Goal: Book appointment/travel/reservation

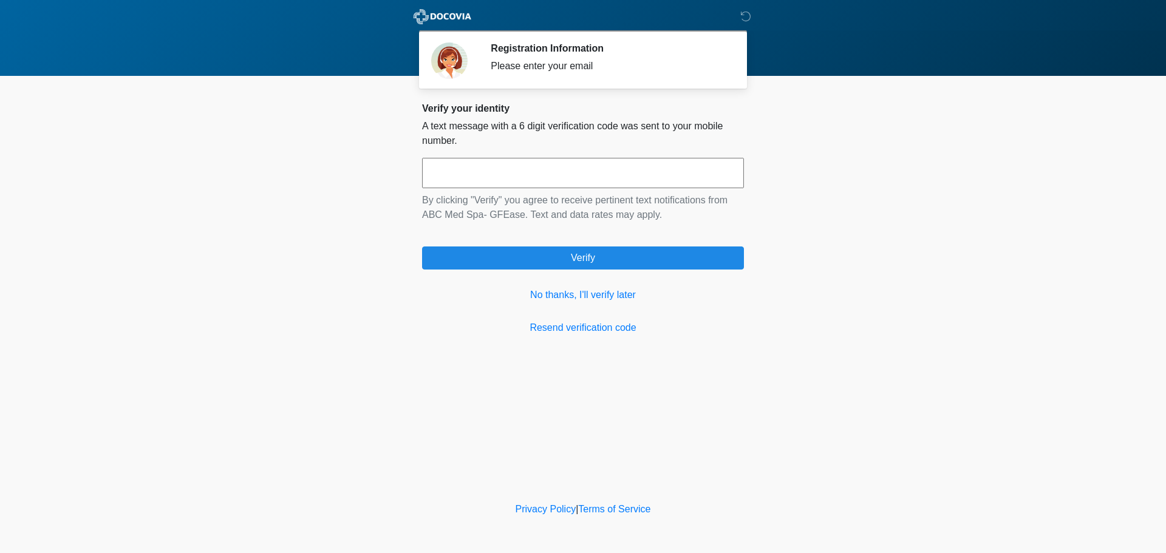
click at [565, 166] on input "text" at bounding box center [583, 173] width 322 height 30
type input "******"
click at [582, 300] on link "No thanks, I'll verify later" at bounding box center [583, 295] width 322 height 15
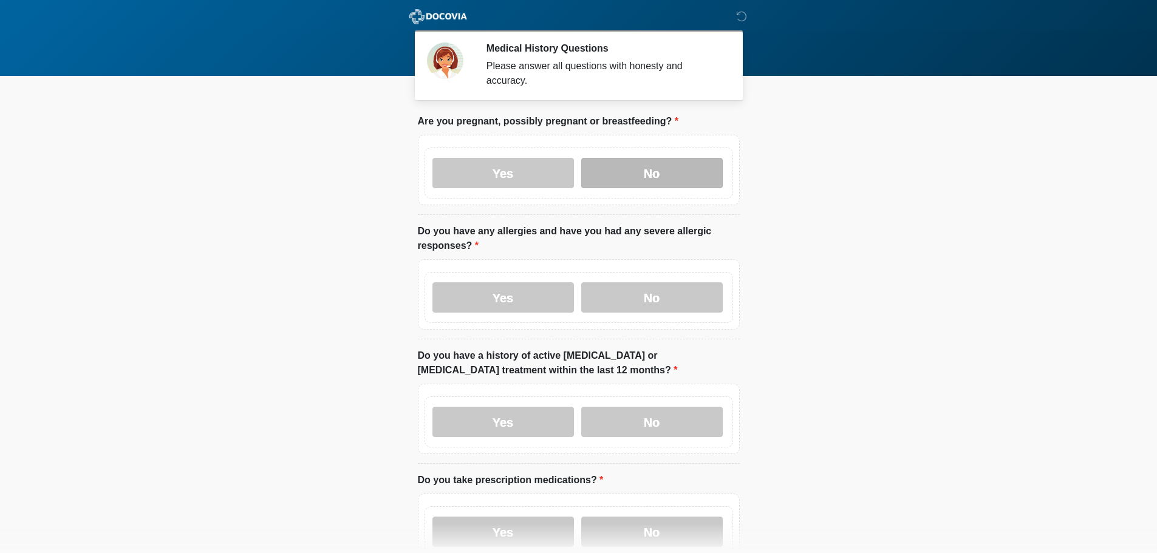
click at [650, 165] on label "No" at bounding box center [652, 173] width 142 height 30
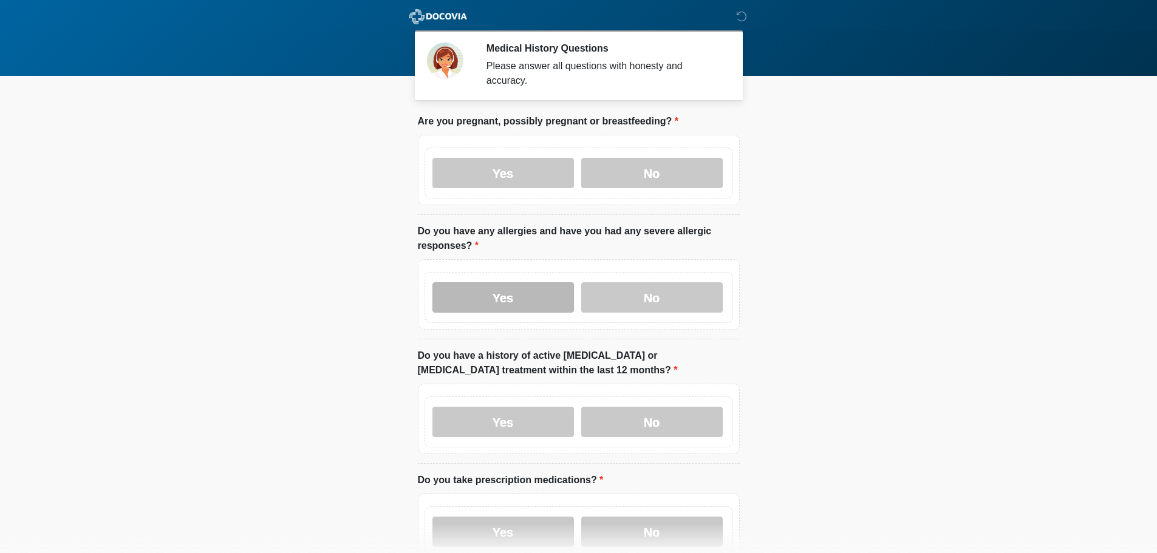
click at [530, 284] on label "Yes" at bounding box center [503, 297] width 142 height 30
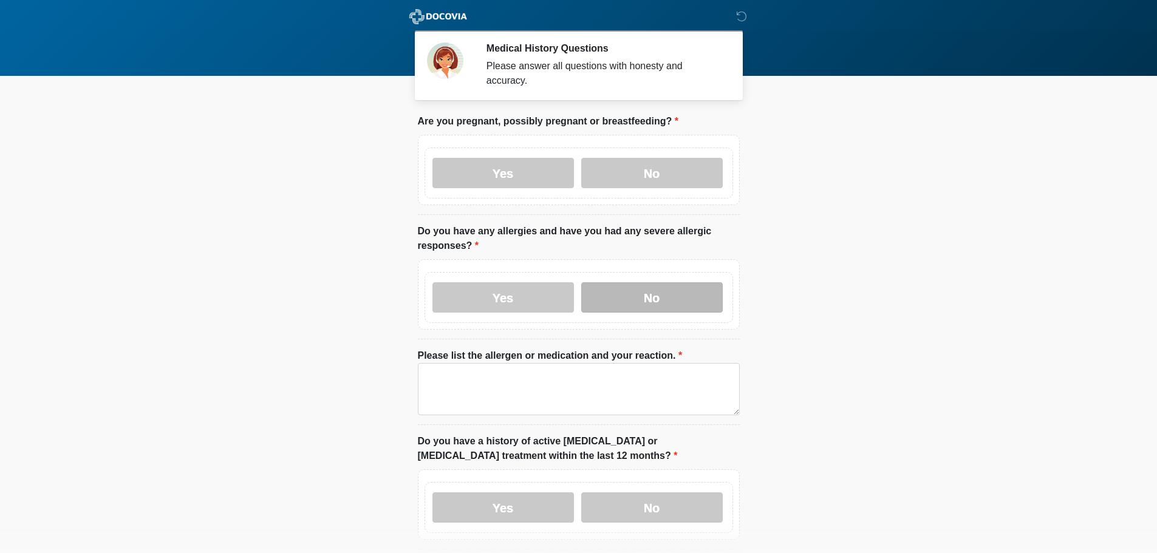
click at [660, 286] on label "No" at bounding box center [652, 297] width 142 height 30
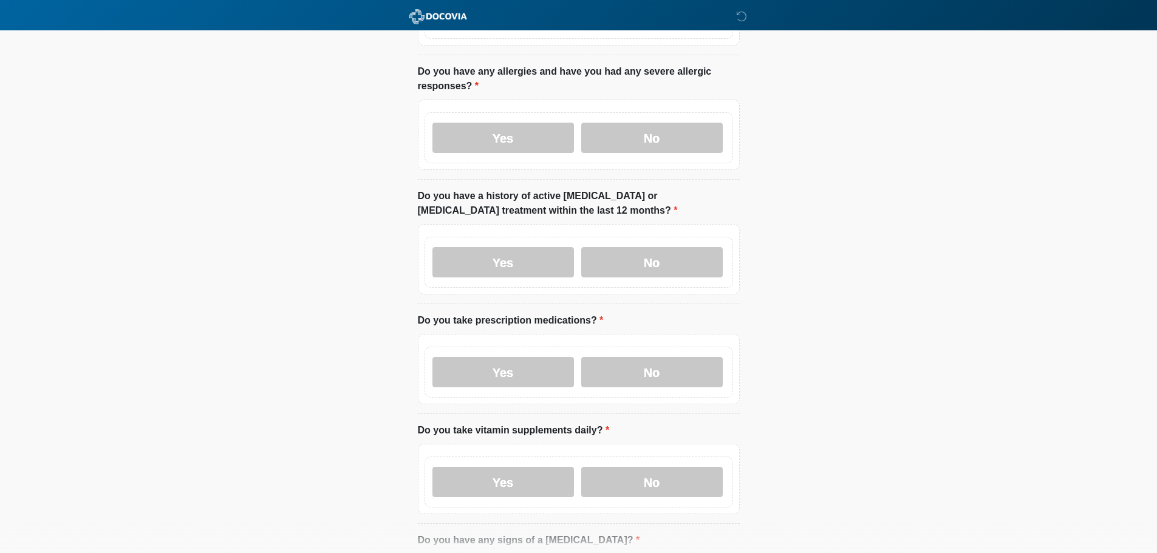
scroll to position [182, 0]
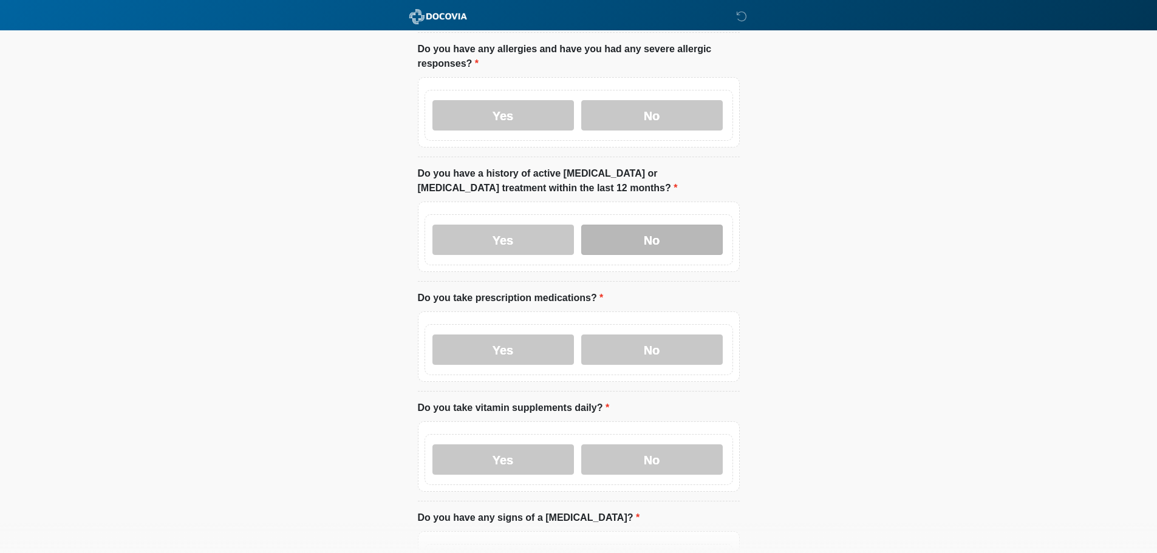
click at [658, 235] on label "No" at bounding box center [652, 240] width 142 height 30
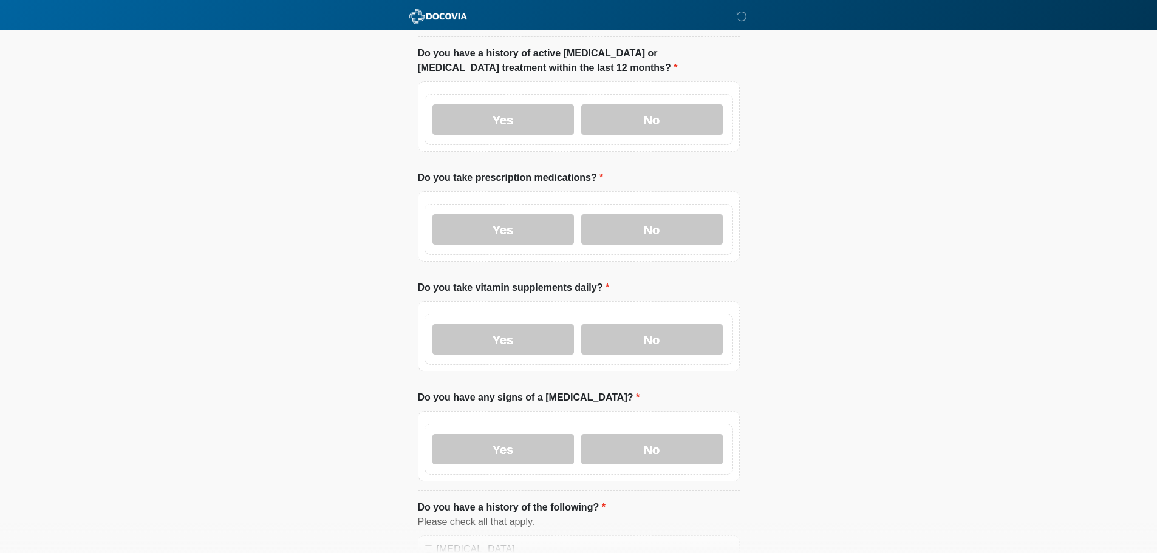
scroll to position [304, 0]
click at [513, 213] on label "Yes" at bounding box center [503, 228] width 142 height 30
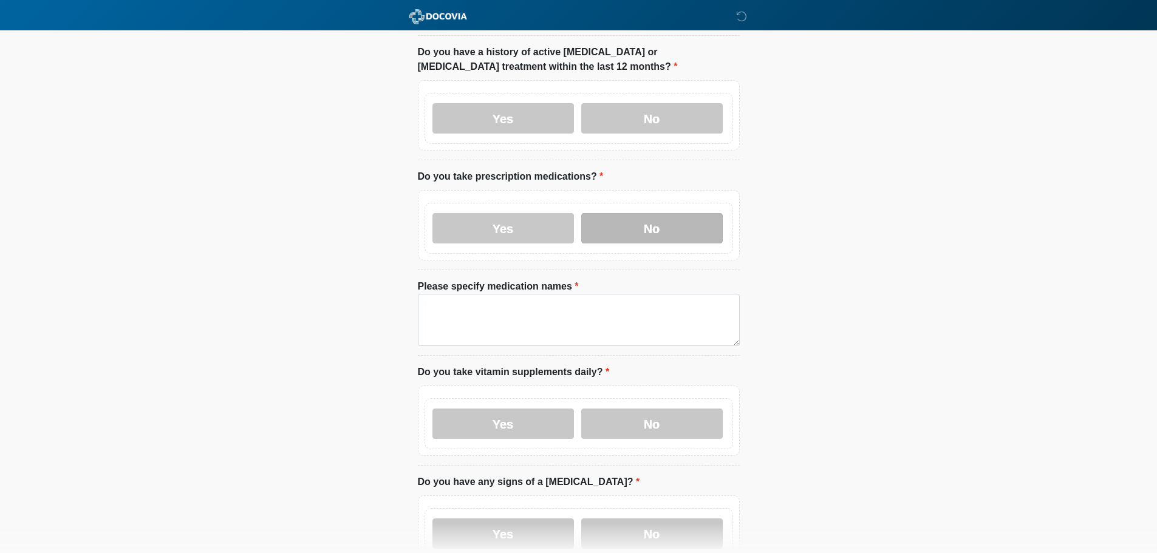
click at [638, 220] on label "No" at bounding box center [652, 228] width 142 height 30
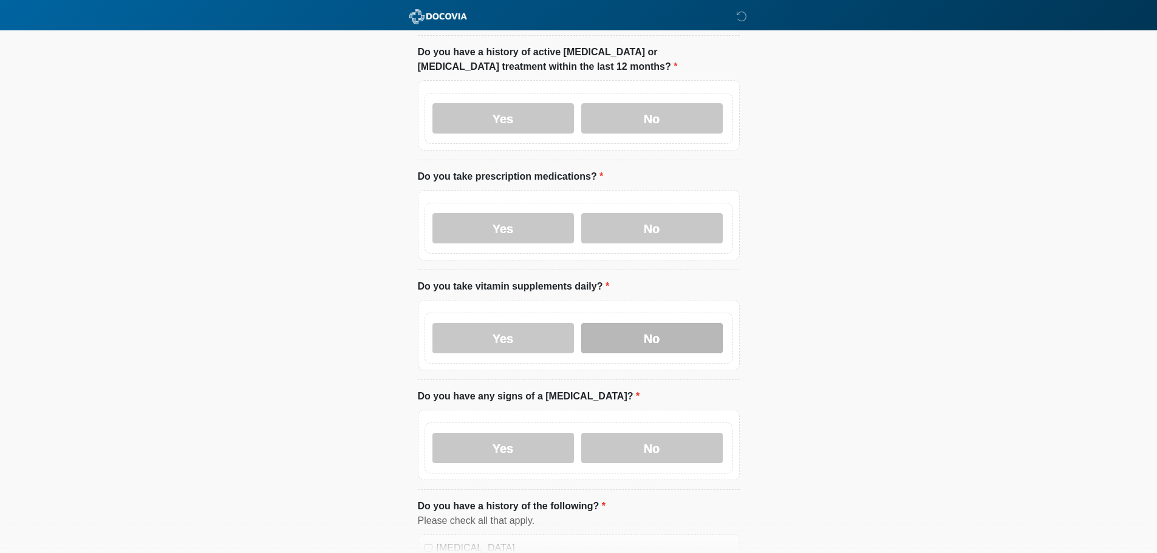
click at [672, 329] on label "No" at bounding box center [652, 338] width 142 height 30
click at [665, 433] on label "No" at bounding box center [652, 448] width 142 height 30
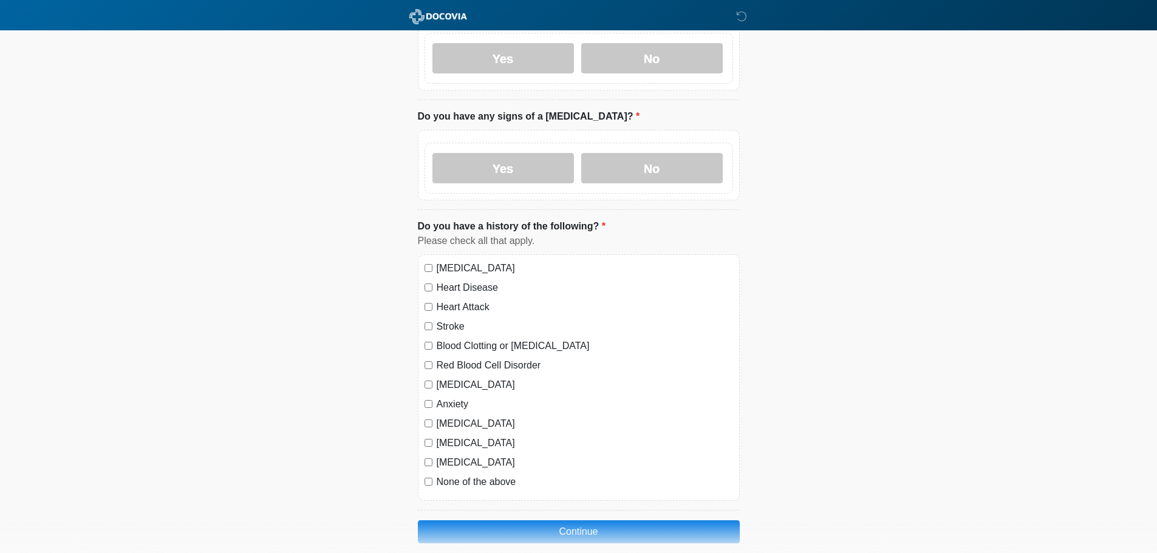
scroll to position [628, 0]
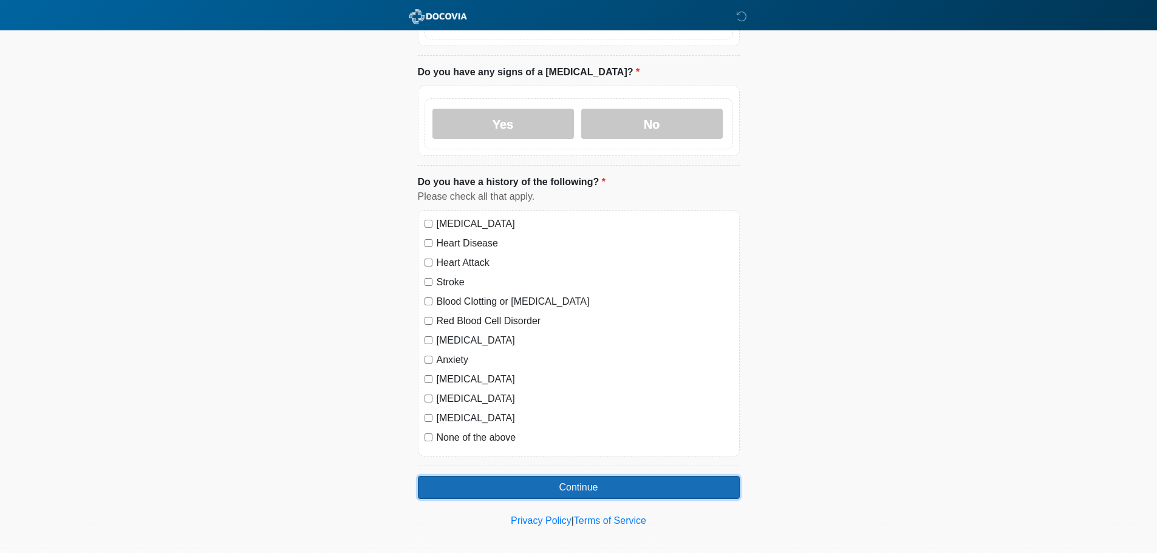
click at [496, 476] on button "Continue" at bounding box center [579, 487] width 322 height 23
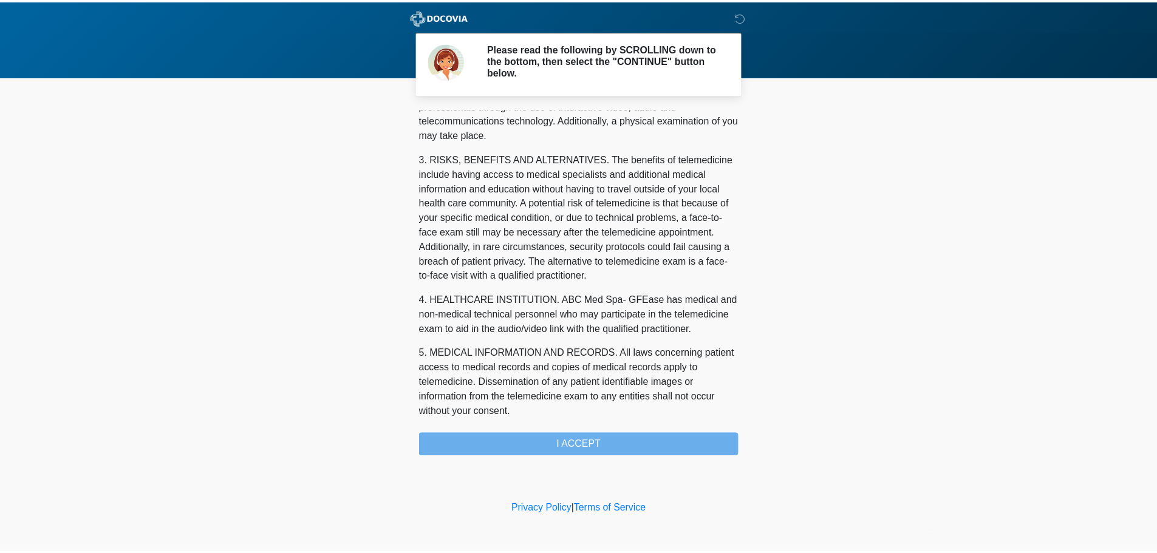
scroll to position [409, 0]
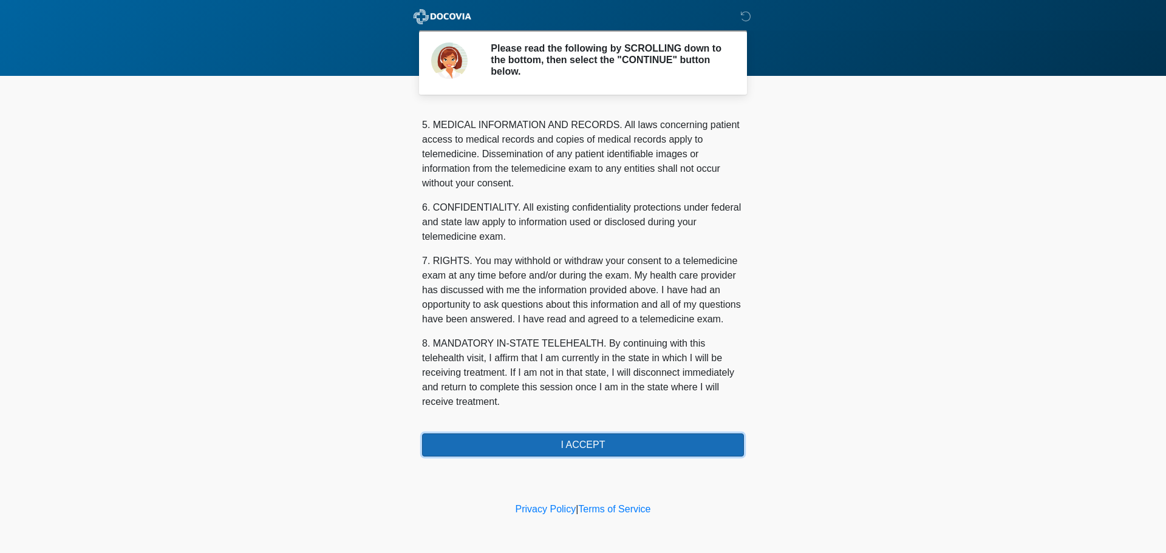
click at [602, 438] on button "I ACCEPT" at bounding box center [583, 445] width 322 height 23
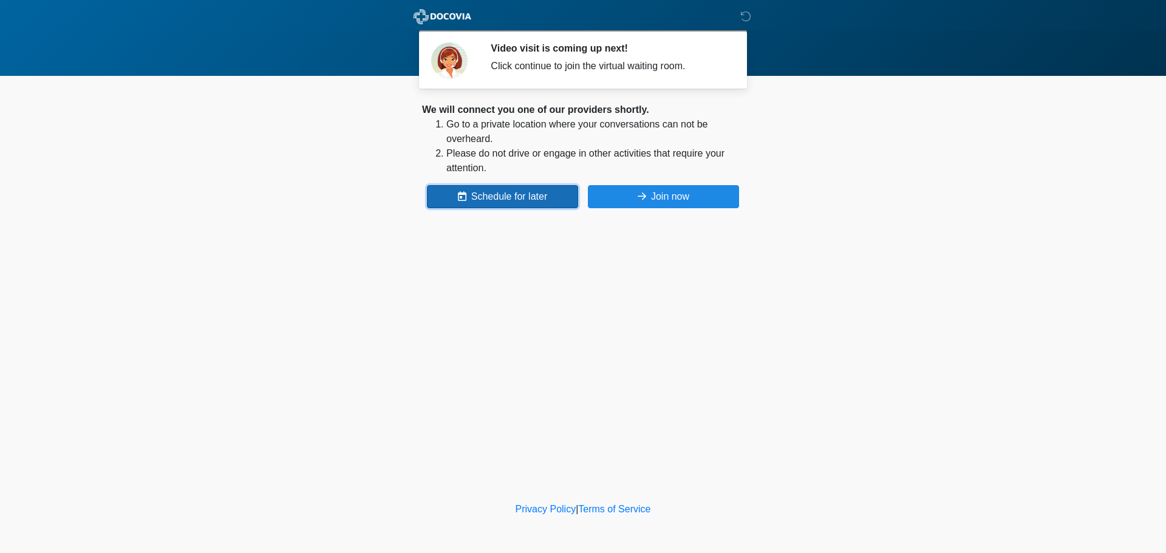
click at [494, 197] on button "Schedule for later" at bounding box center [502, 196] width 151 height 23
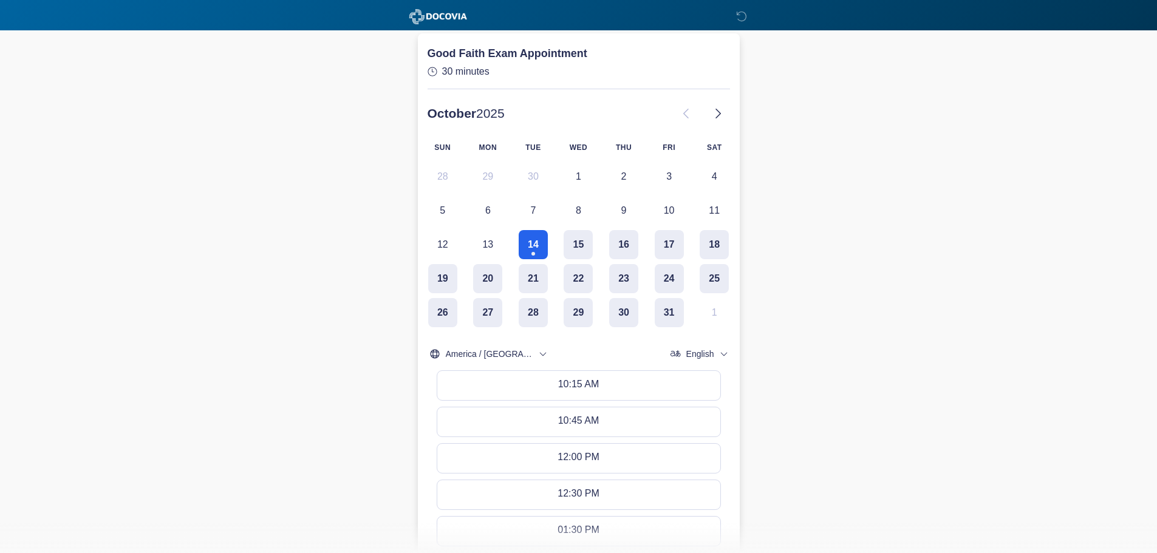
scroll to position [182, 0]
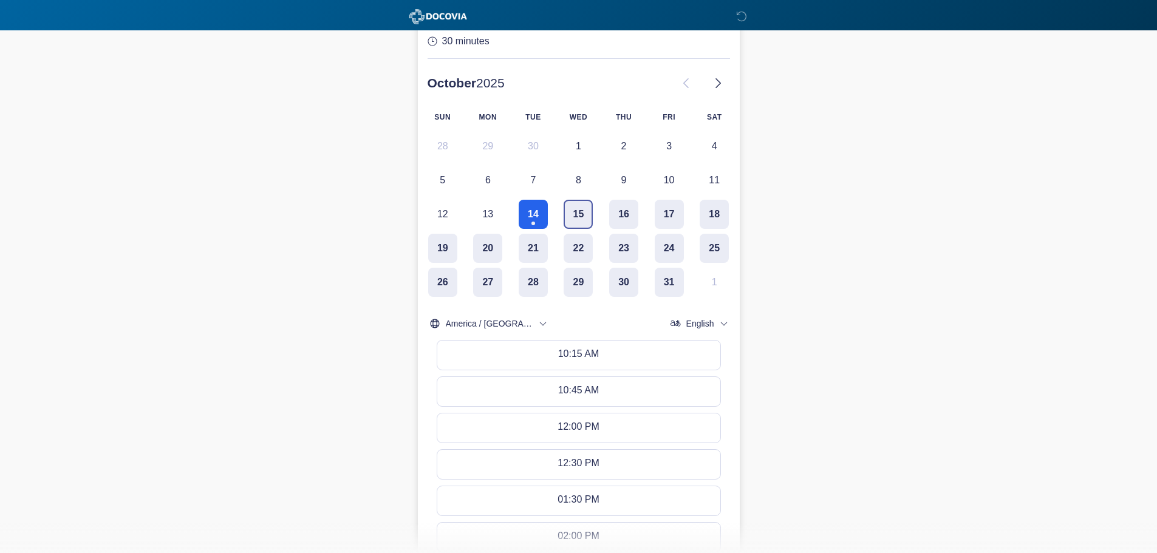
click at [583, 218] on button "15" at bounding box center [578, 214] width 29 height 29
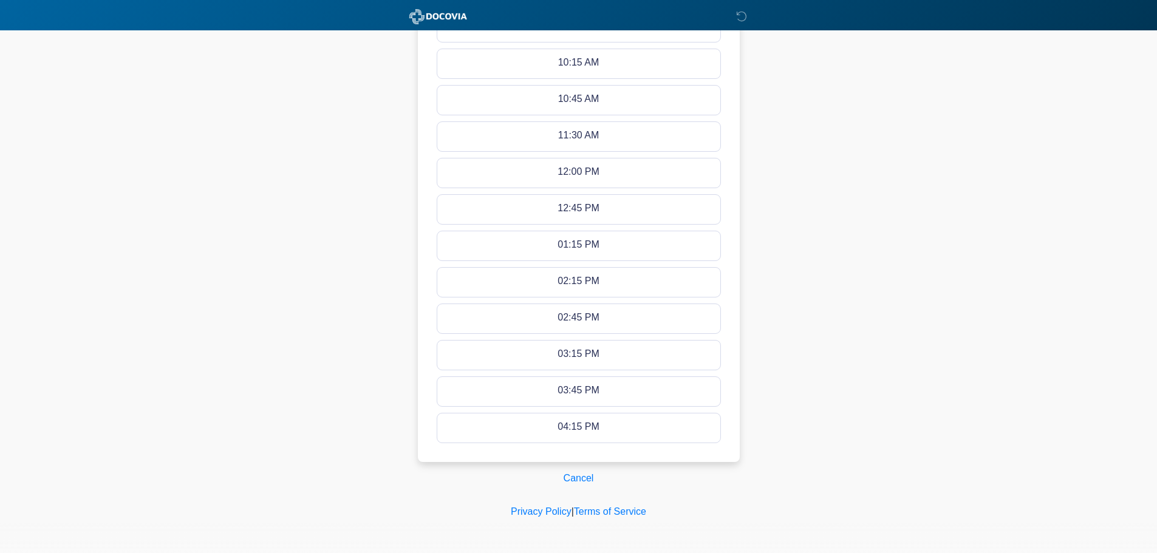
scroll to position [547, 0]
click at [570, 471] on button "Cancel" at bounding box center [579, 477] width 46 height 23
